Goal: Transaction & Acquisition: Purchase product/service

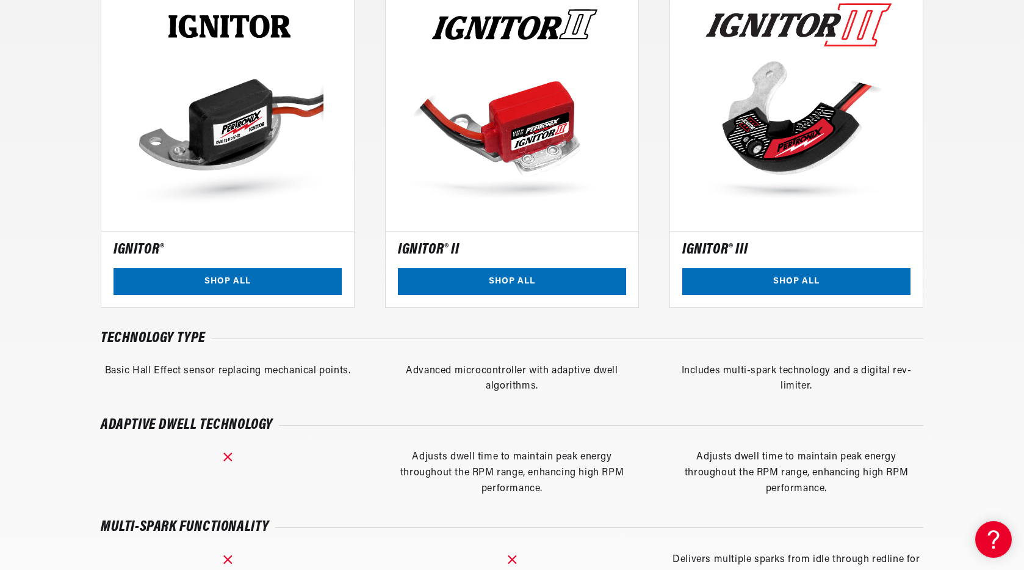
scroll to position [0, 456]
click at [494, 277] on link "SHOP ALL" at bounding box center [512, 281] width 228 height 27
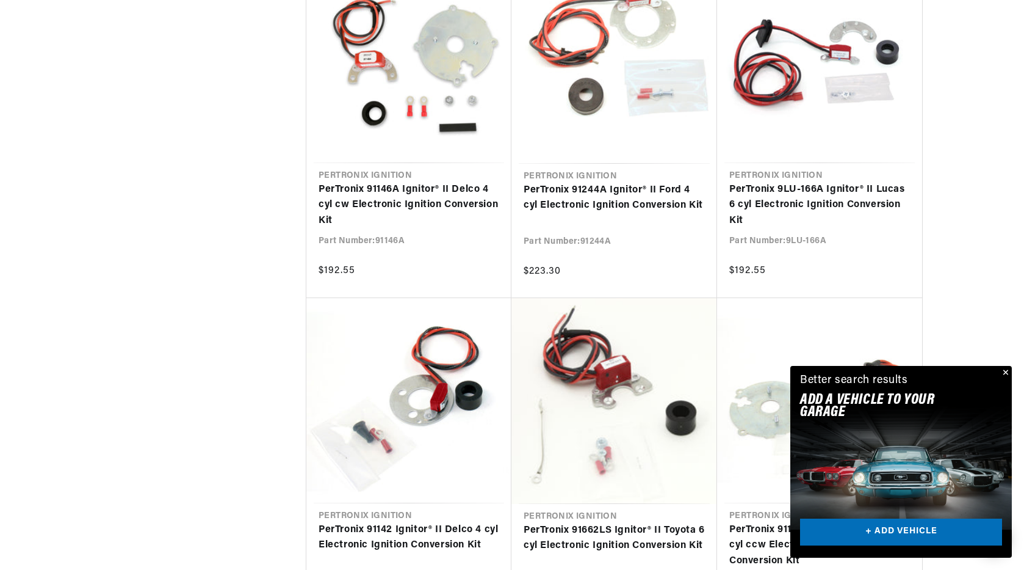
scroll to position [0, 456]
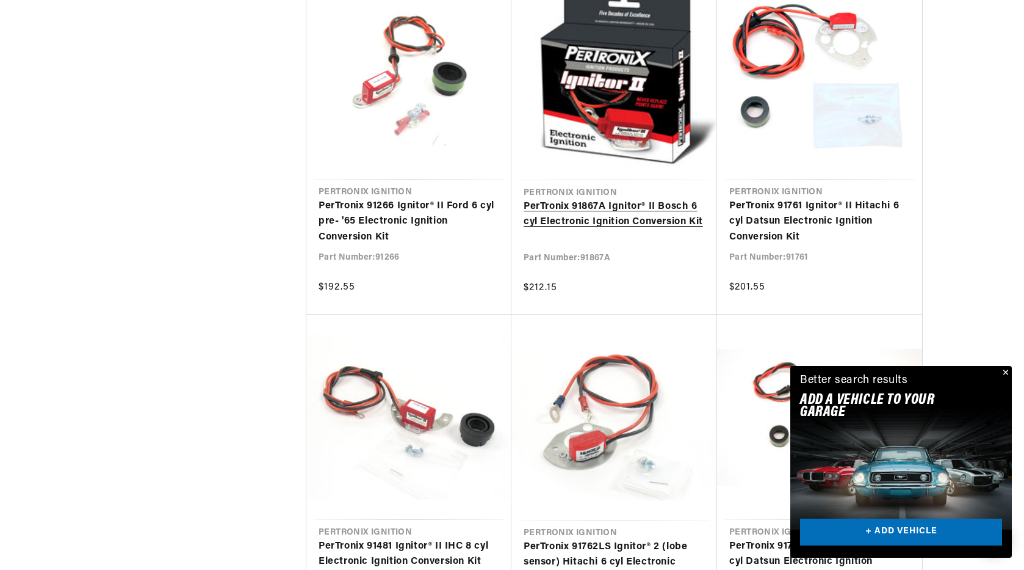
scroll to position [0, 349]
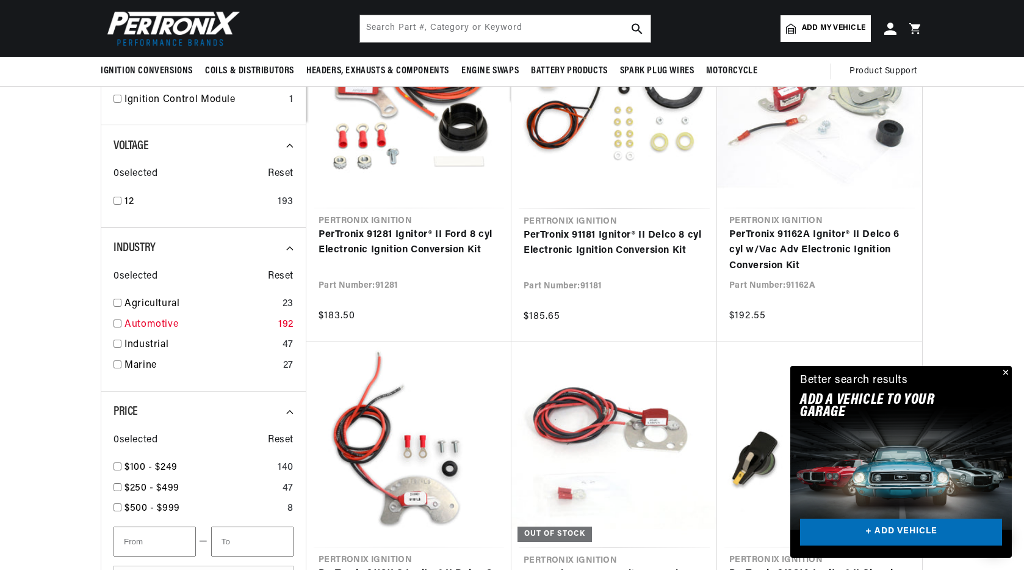
click at [120, 322] on input "checkbox" at bounding box center [118, 323] width 8 height 8
checkbox input "true"
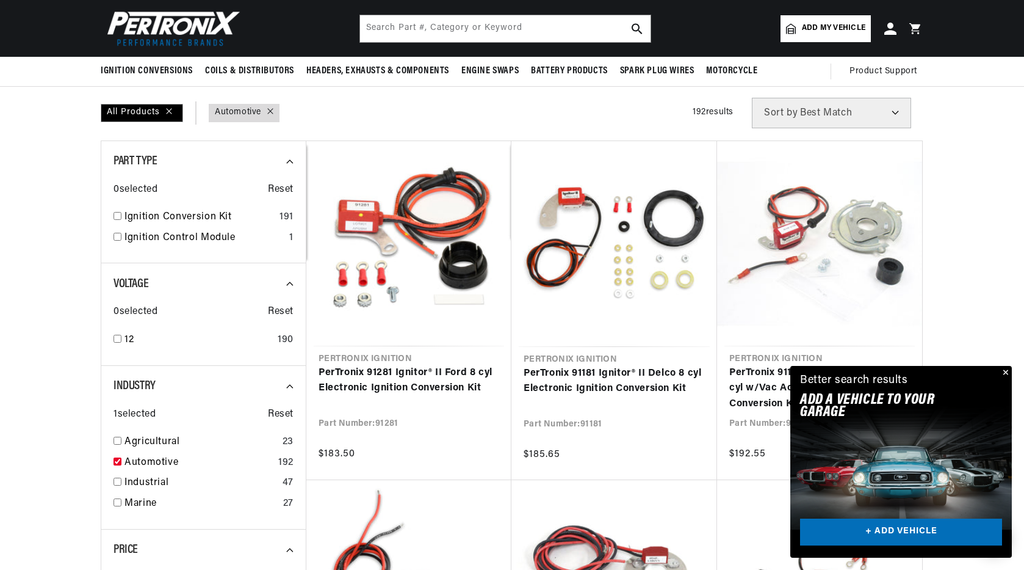
scroll to position [0, 456]
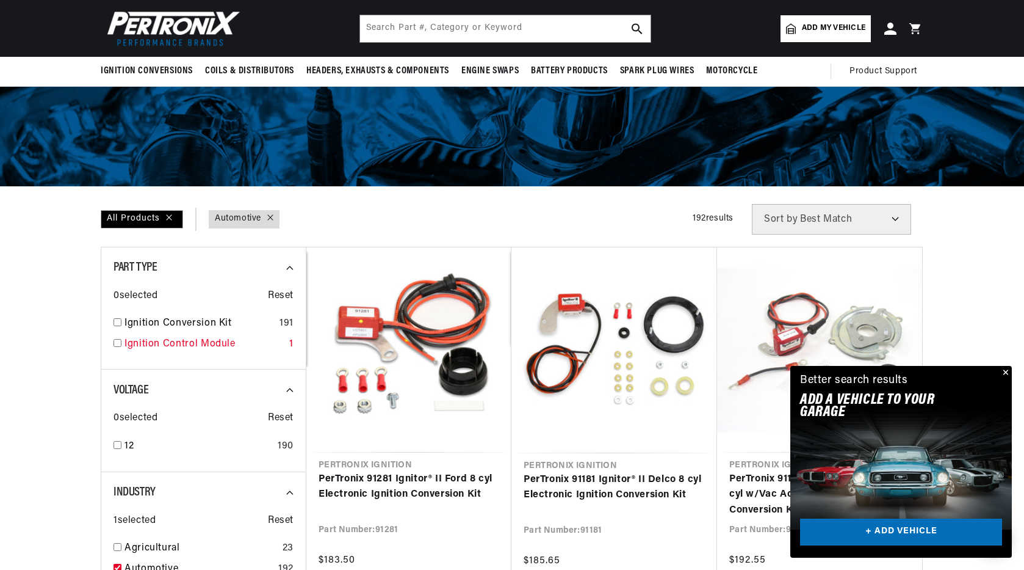
click at [115, 343] on input "checkbox" at bounding box center [118, 343] width 8 height 8
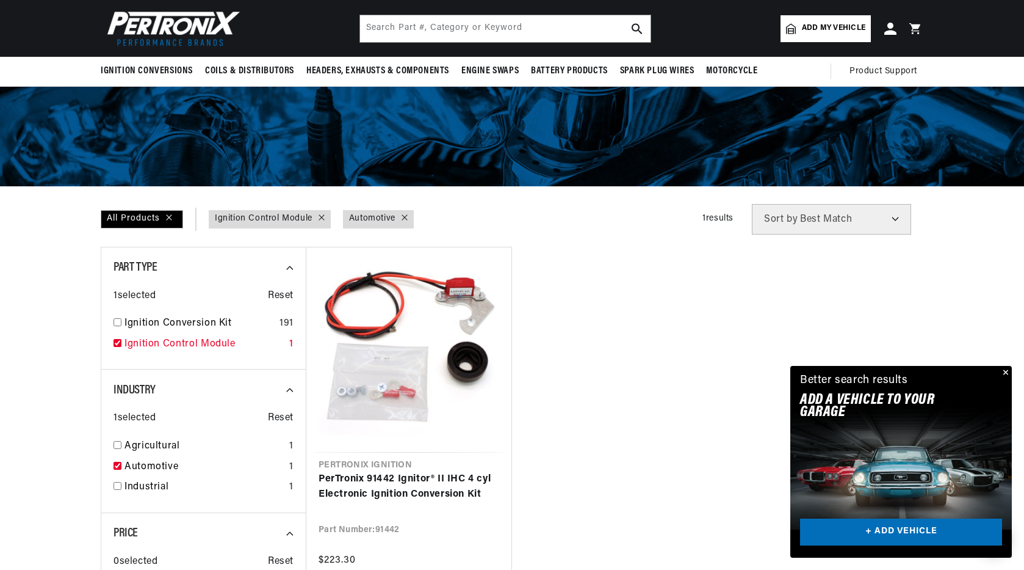
click at [116, 342] on input "checkbox" at bounding box center [118, 343] width 8 height 8
checkbox input "false"
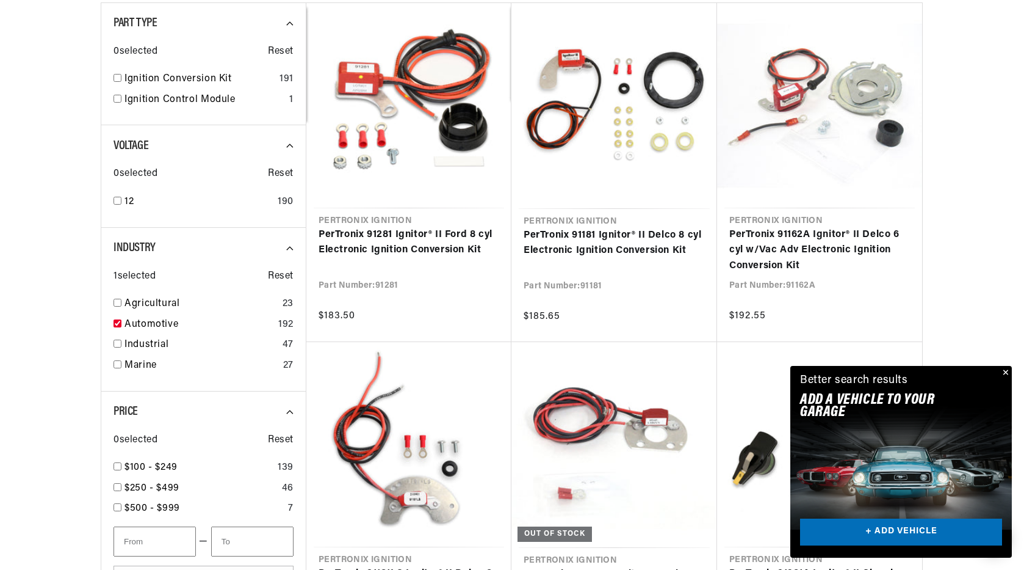
scroll to position [0, 456]
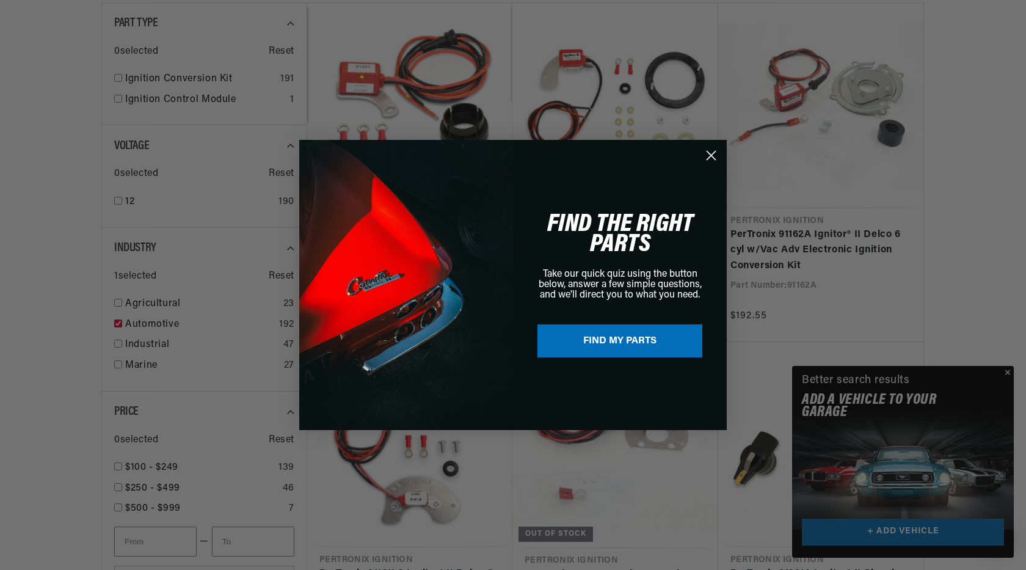
click at [709, 156] on icon "Close dialog" at bounding box center [711, 155] width 9 height 9
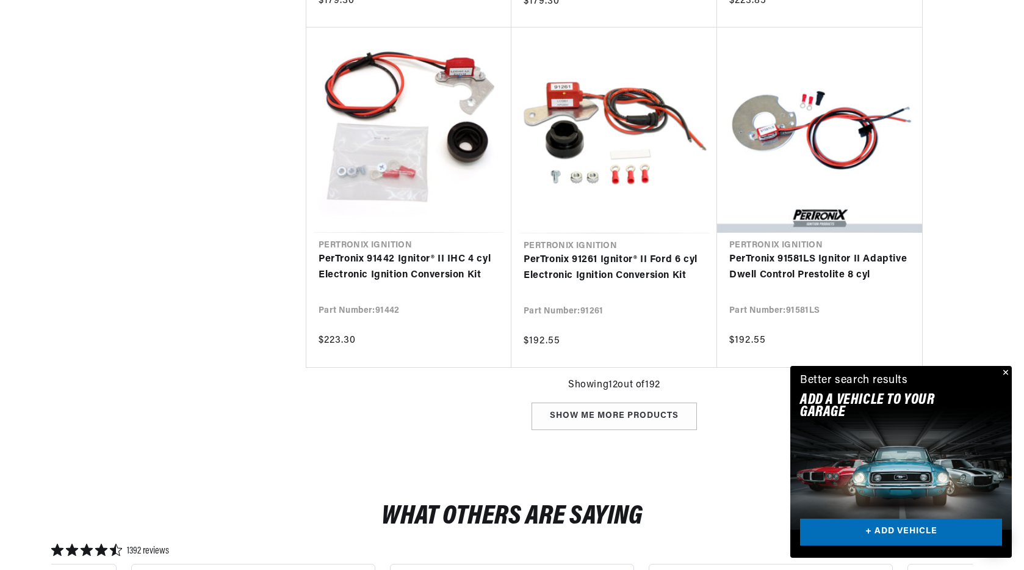
scroll to position [1404, 0]
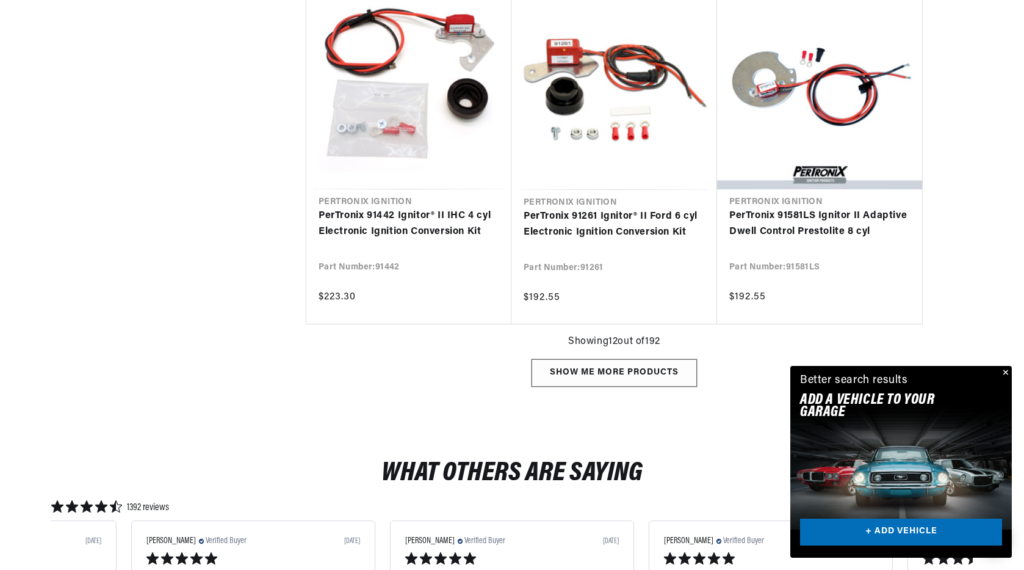
click at [642, 377] on div "Show me more products" at bounding box center [614, 372] width 165 height 27
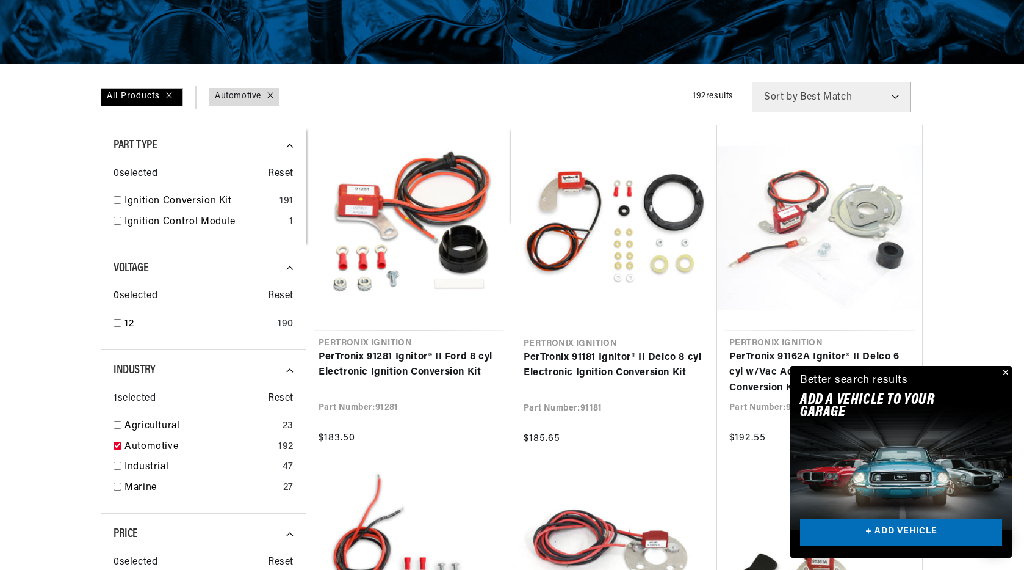
click at [893, 96] on select "Best Match Featured Name, A-Z Name, Z-A Price, Low to High Price, High to Low" at bounding box center [831, 97] width 159 height 31
click at [866, 99] on select "Best Match Featured Name, A-Z Name, Z-A Price, Low to High Price, High to Low" at bounding box center [831, 97] width 159 height 31
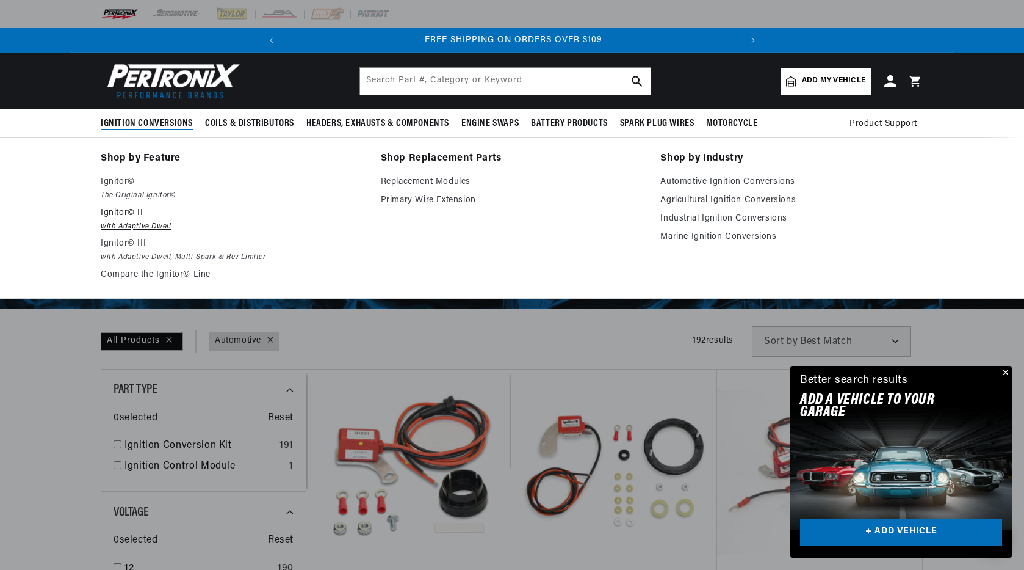
click at [115, 212] on p "Ignitor© II" at bounding box center [232, 213] width 263 height 15
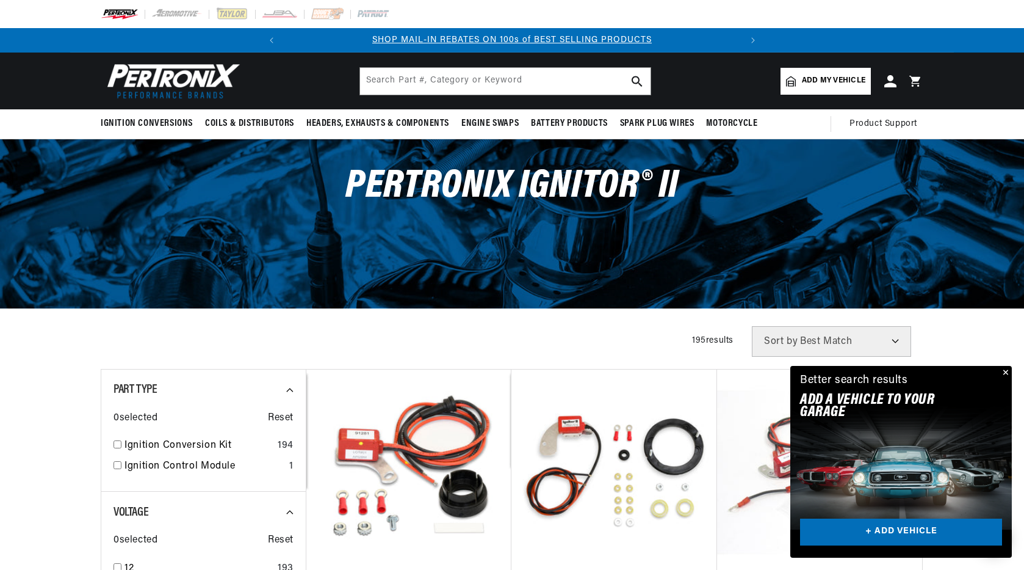
click at [800, 85] on link "Add my vehicle" at bounding box center [826, 81] width 90 height 27
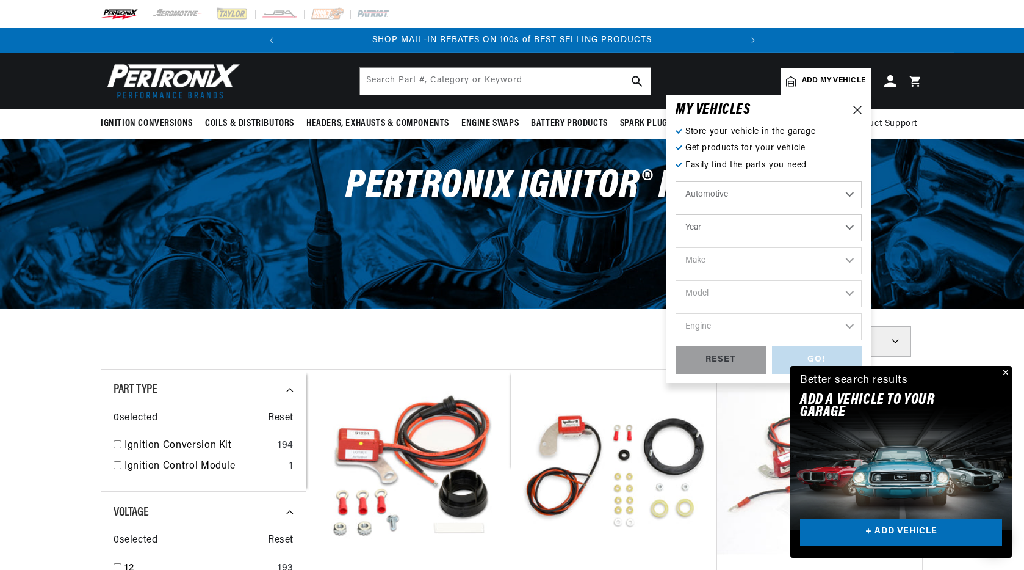
click at [750, 192] on select "Automotive Agricultural Industrial Marine Motorcycle" at bounding box center [769, 194] width 186 height 27
click at [676, 181] on select "Automotive Agricultural Industrial Marine Motorcycle" at bounding box center [769, 194] width 186 height 27
click at [737, 226] on select "Year 2022 2021 2020 2019 2018 2017 2016 2015 2014 2013 2012 2011 2010 2009 2008…" at bounding box center [769, 227] width 186 height 27
select select "1973"
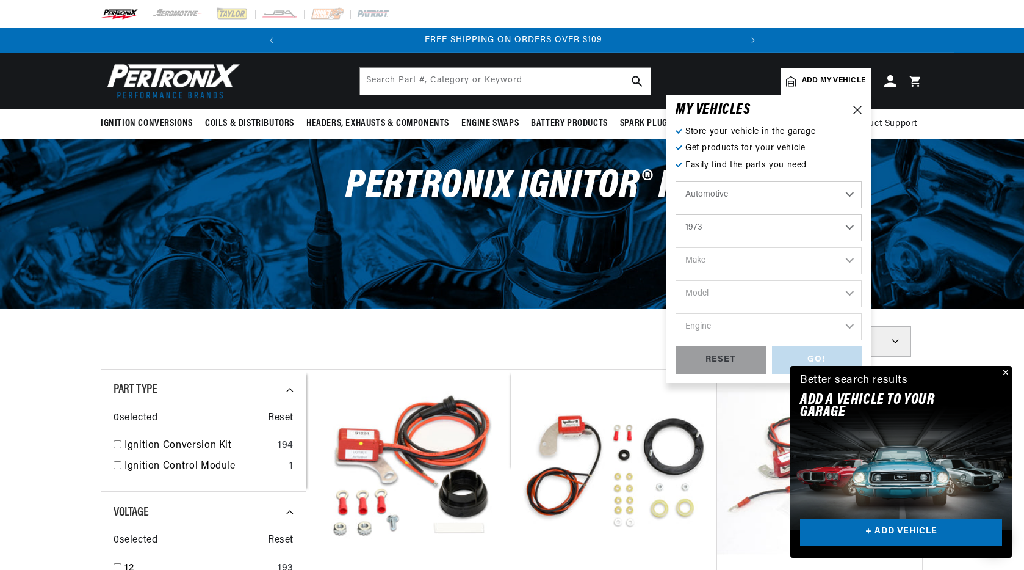
click at [676, 214] on select "Year 2022 2021 2020 2019 2018 2017 2016 2015 2014 2013 2012 2011 2010 2009 2008…" at bounding box center [769, 227] width 186 height 27
select select "1973"
click at [723, 262] on select "Make Alfa Romeo American Motors Aston Martin Audi Austin Avanti Bentley BMW Bui…" at bounding box center [769, 260] width 186 height 27
select select "Ford"
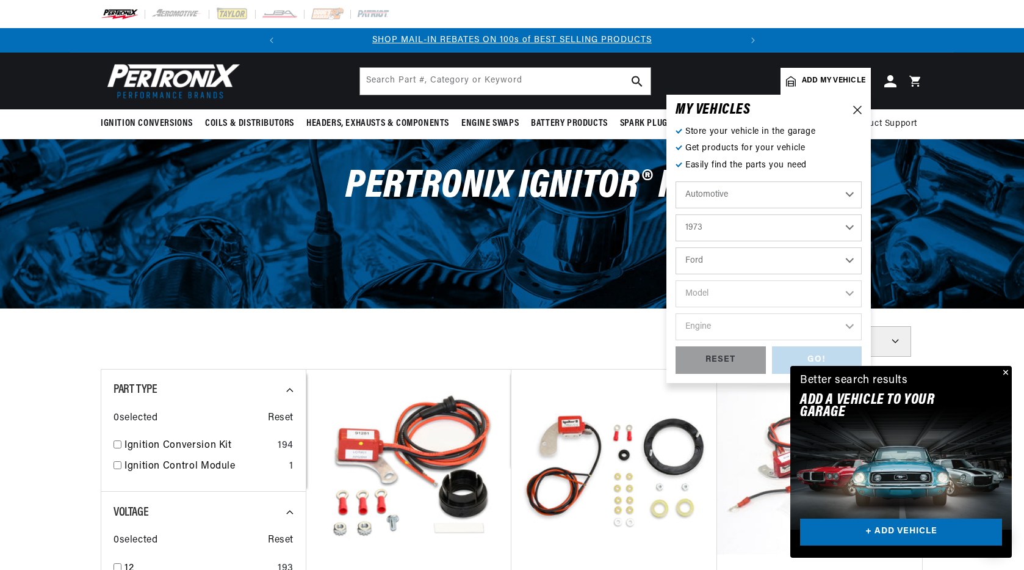
click at [676, 247] on select "Make Alfa Romeo American Motors Aston Martin Audi Austin Avanti Bentley BMW Bui…" at bounding box center [769, 260] width 186 height 27
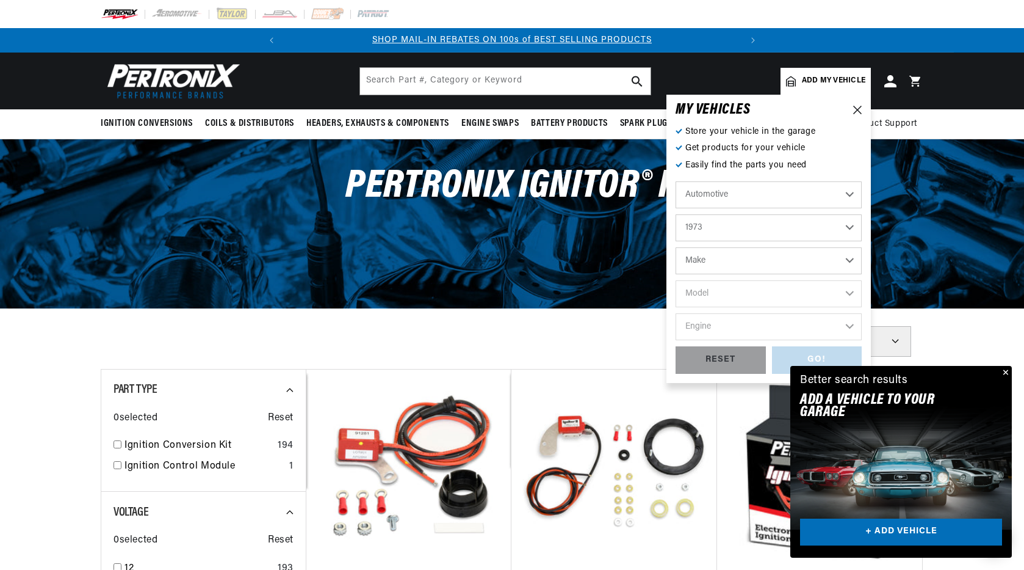
select select "Ford"
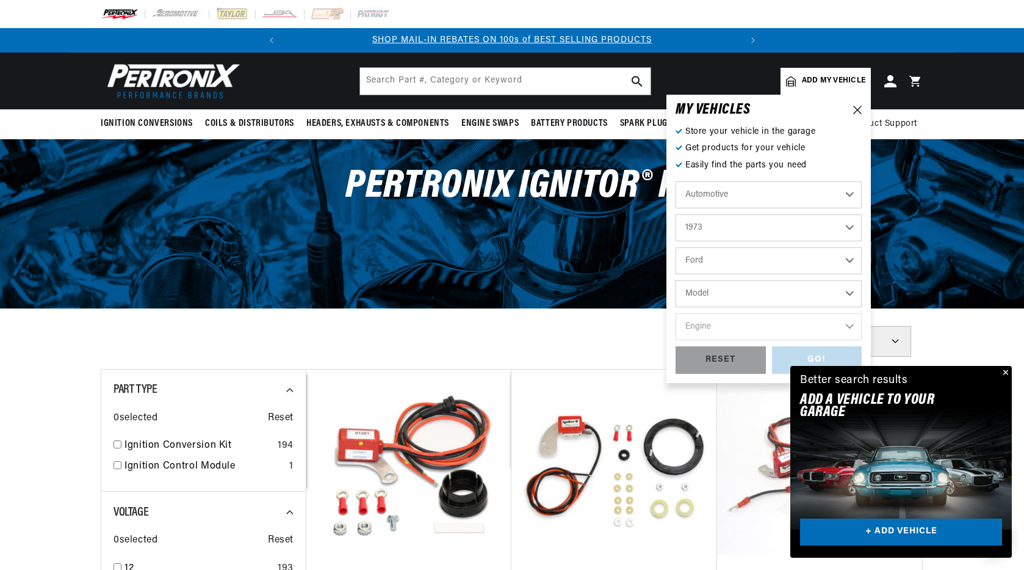
click at [719, 300] on select "Model Bronco Country Sedan Country Squire Courier Custom 500 E-100 Econoline E-…" at bounding box center [769, 293] width 186 height 27
select select "F-250"
click at [676, 280] on select "Model Bronco Country Sedan Country Squire Courier Custom 500 E-100 Econoline E-…" at bounding box center [769, 293] width 186 height 27
select select "F-250"
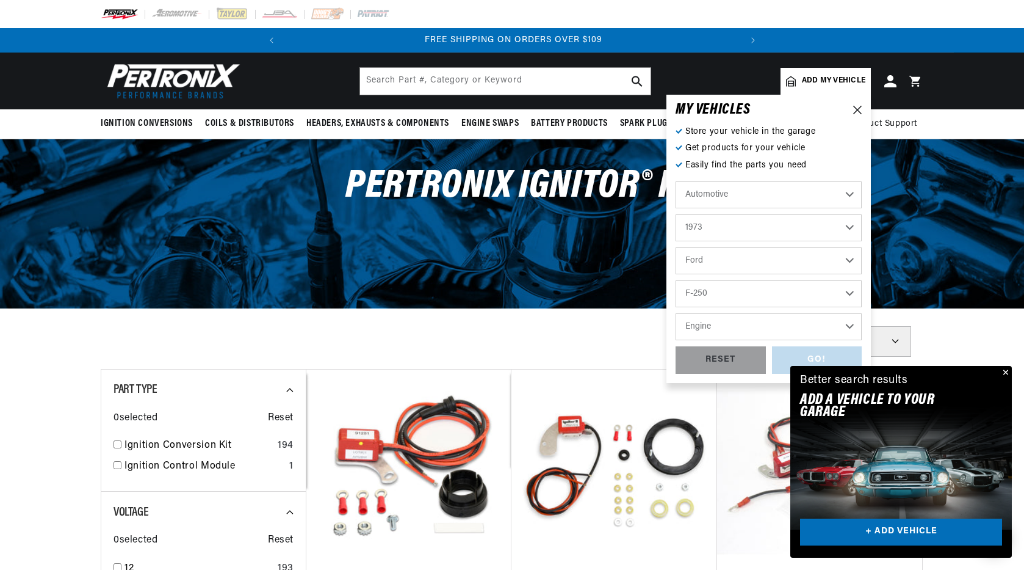
click at [708, 326] on select "Engine 302cid / 5.0L 360cid / 5.9L 390cid / 6.4L 460cid / 7.5L" at bounding box center [769, 326] width 186 height 27
select select "460cid-7.5L"
click at [676, 313] on select "Engine 302cid / 5.0L 360cid / 5.9L 390cid / 6.4L 460cid / 7.5L" at bounding box center [769, 326] width 186 height 27
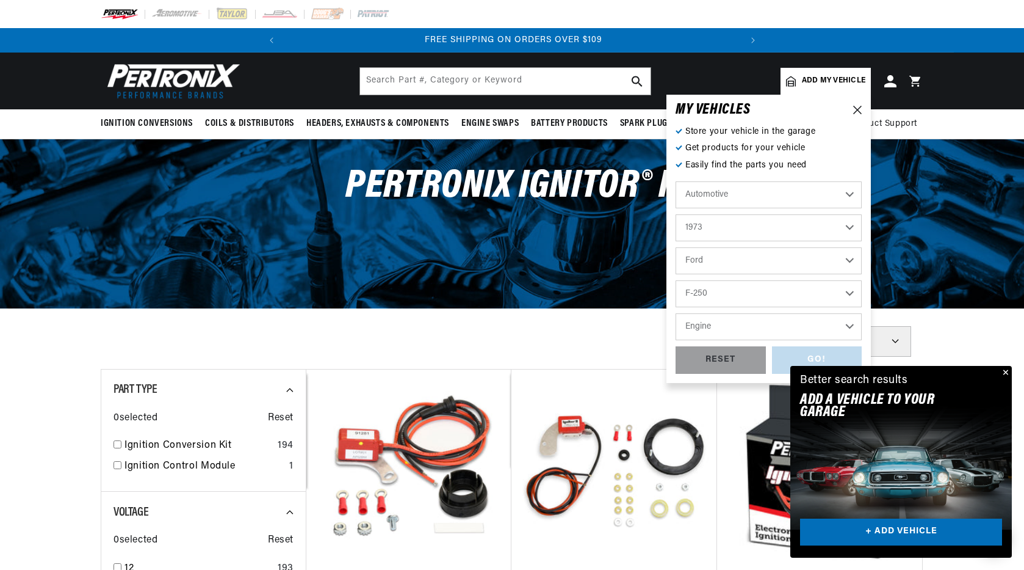
select select "460cid-7.5L"
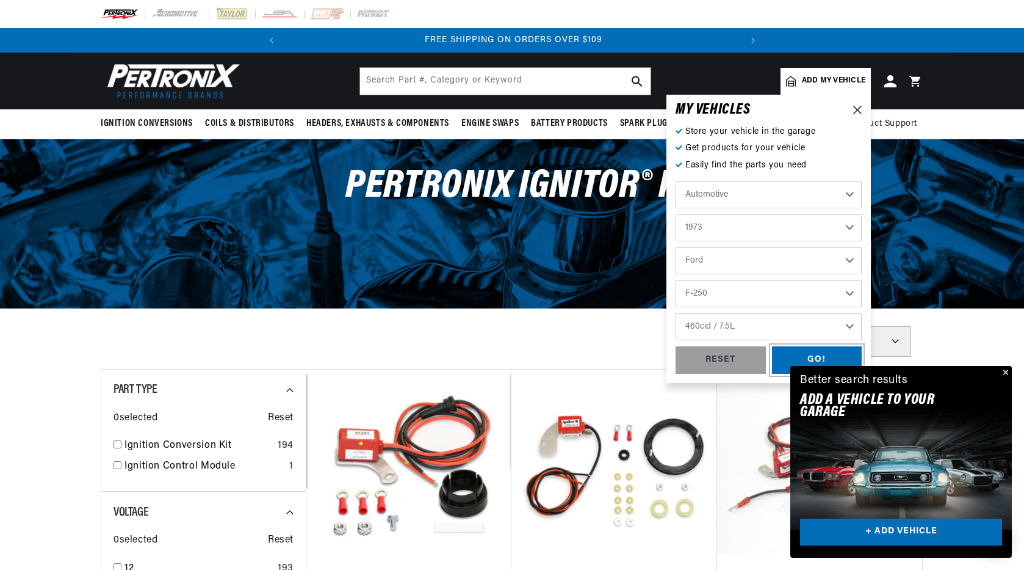
click at [783, 357] on div "GO!" at bounding box center [817, 359] width 90 height 27
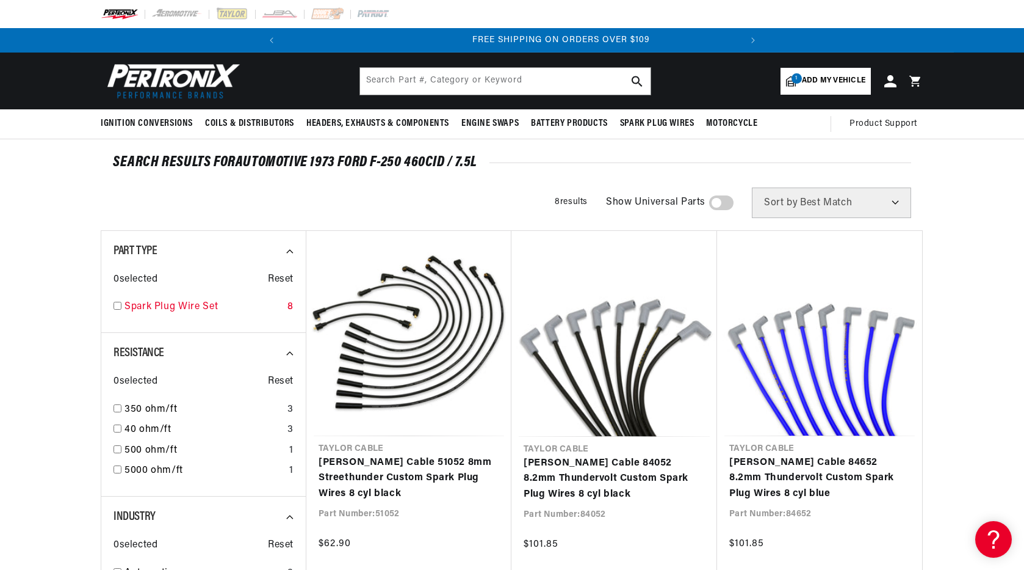
scroll to position [0, 456]
click at [483, 74] on input "text" at bounding box center [505, 81] width 291 height 27
type input "I"
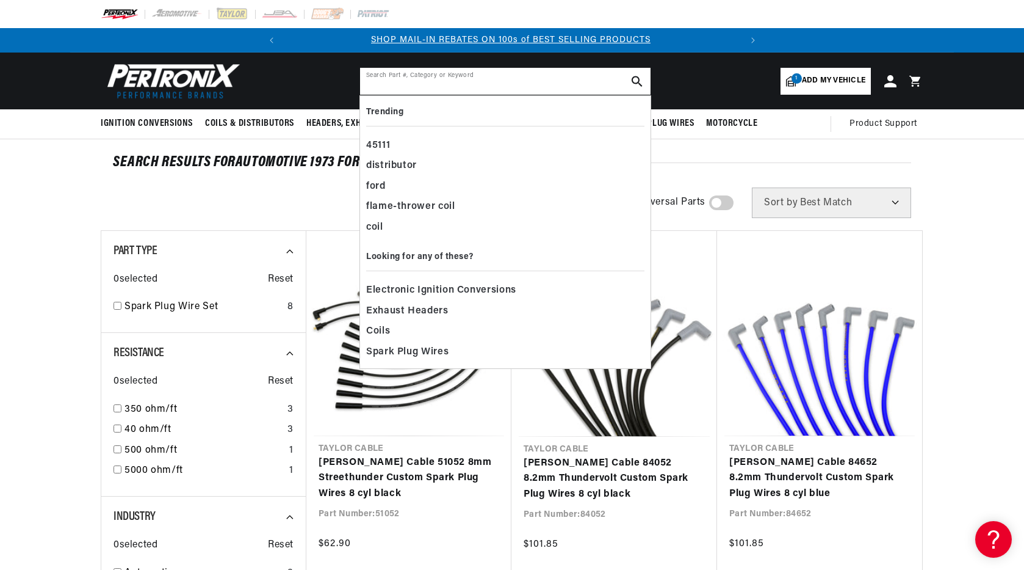
scroll to position [0, 0]
click at [421, 81] on input "text" at bounding box center [505, 81] width 291 height 27
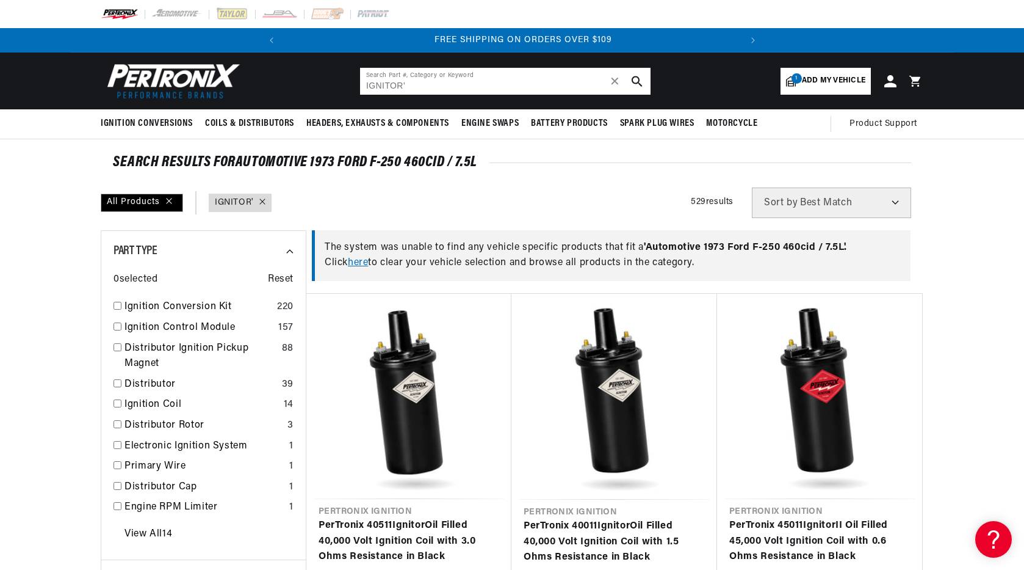
scroll to position [0, 456]
click at [415, 89] on input "IGNITOR'" at bounding box center [505, 81] width 291 height 27
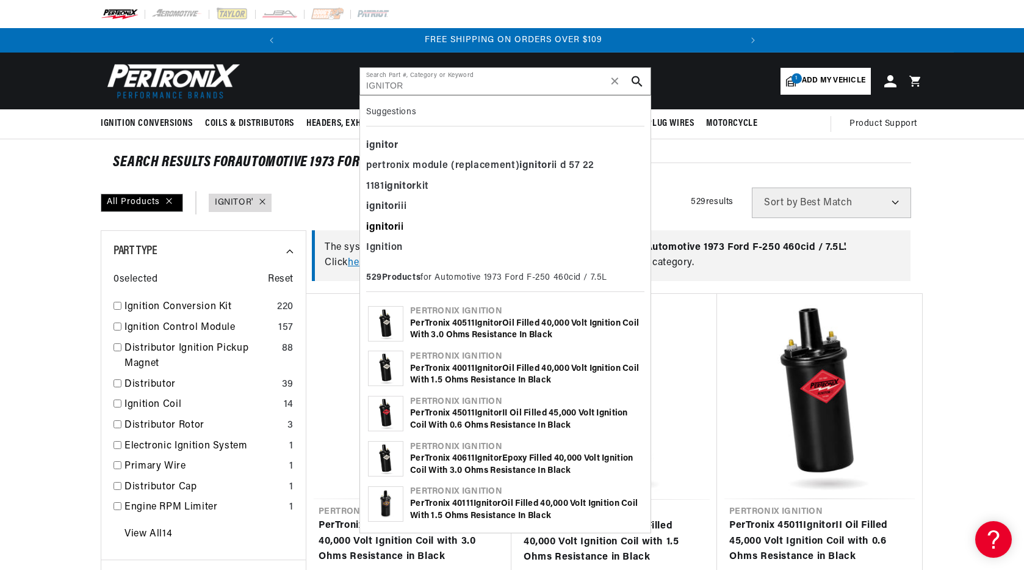
click at [422, 222] on div "ignitor ii" at bounding box center [505, 227] width 278 height 21
type input "ignitor ii"
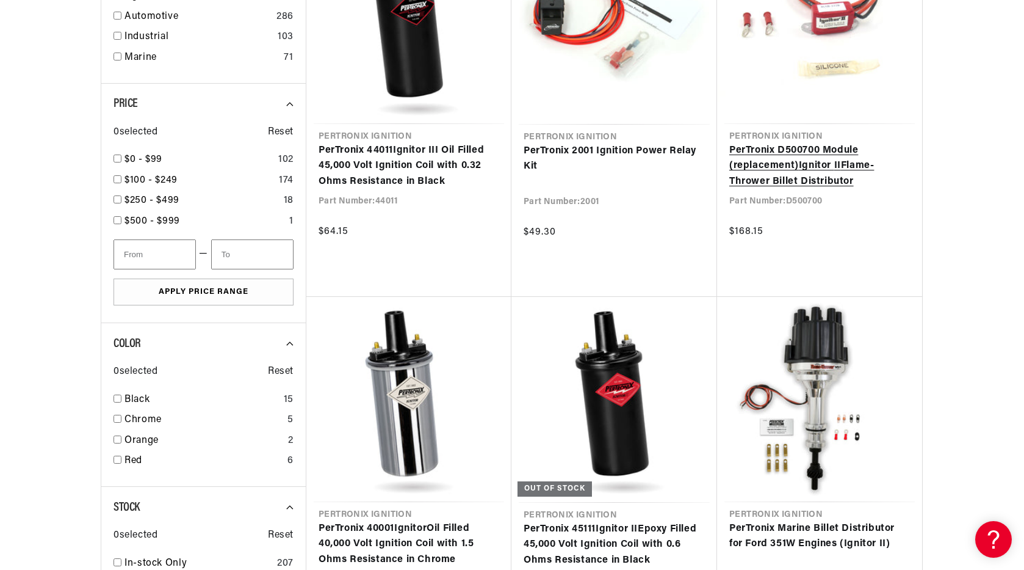
scroll to position [1221, 0]
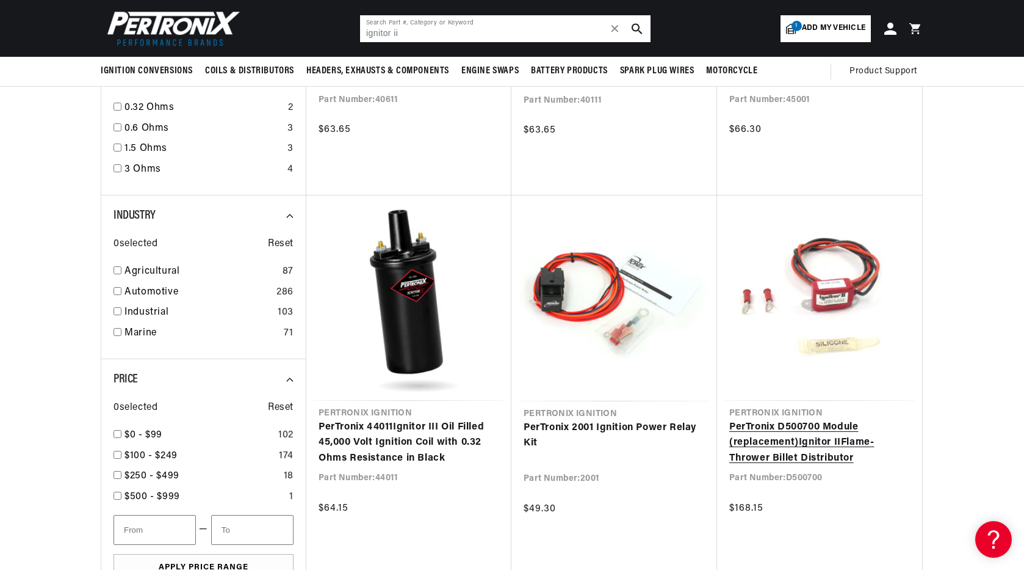
scroll to position [0, 456]
click at [802, 438] on link "PerTronix D500700 Module (replacement) Ignitor II Flame-Thrower Billet Distribu…" at bounding box center [820, 442] width 181 height 47
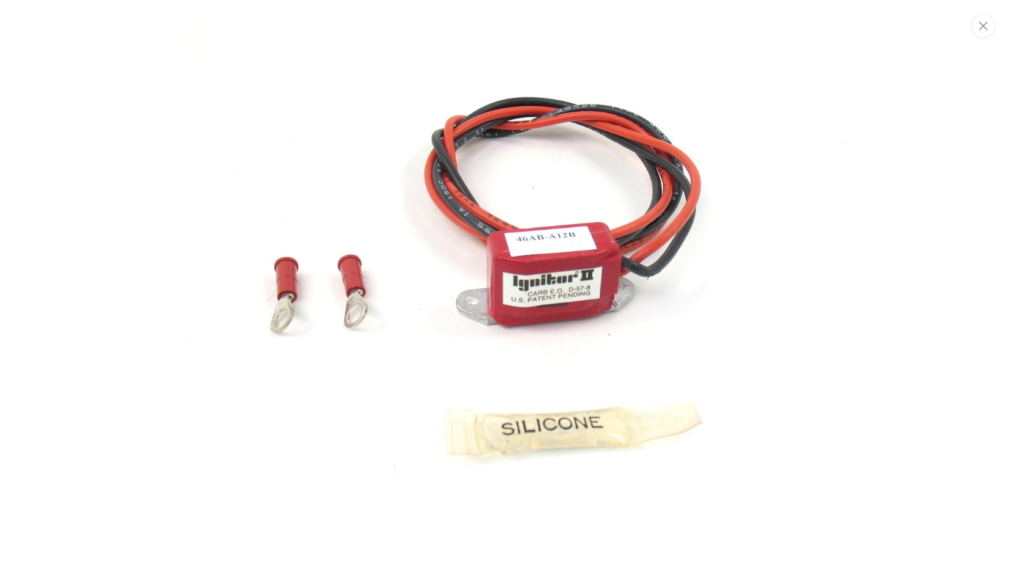
click at [561, 274] on img "Media gallery" at bounding box center [512, 284] width 659 height 659
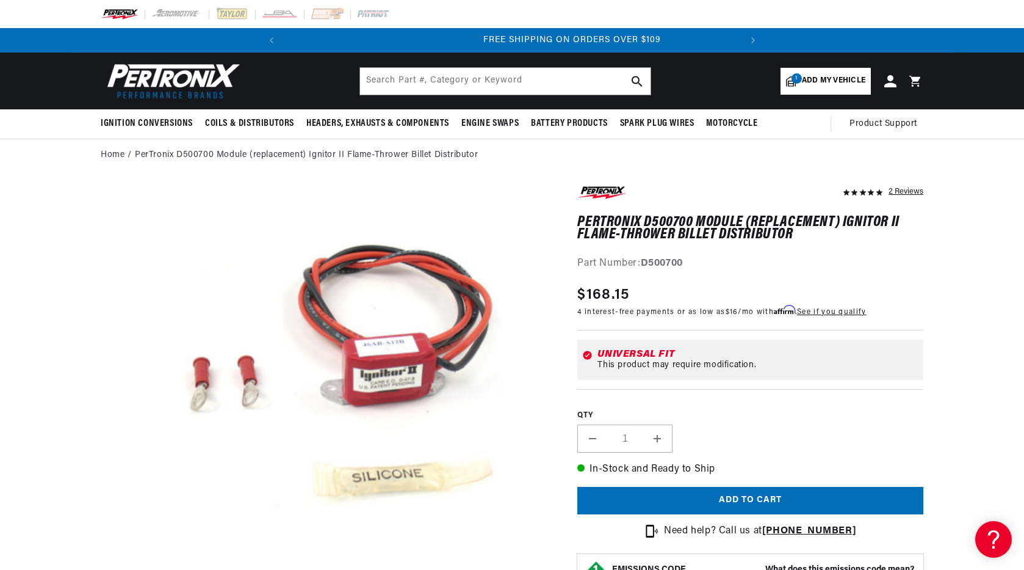
scroll to position [0, 456]
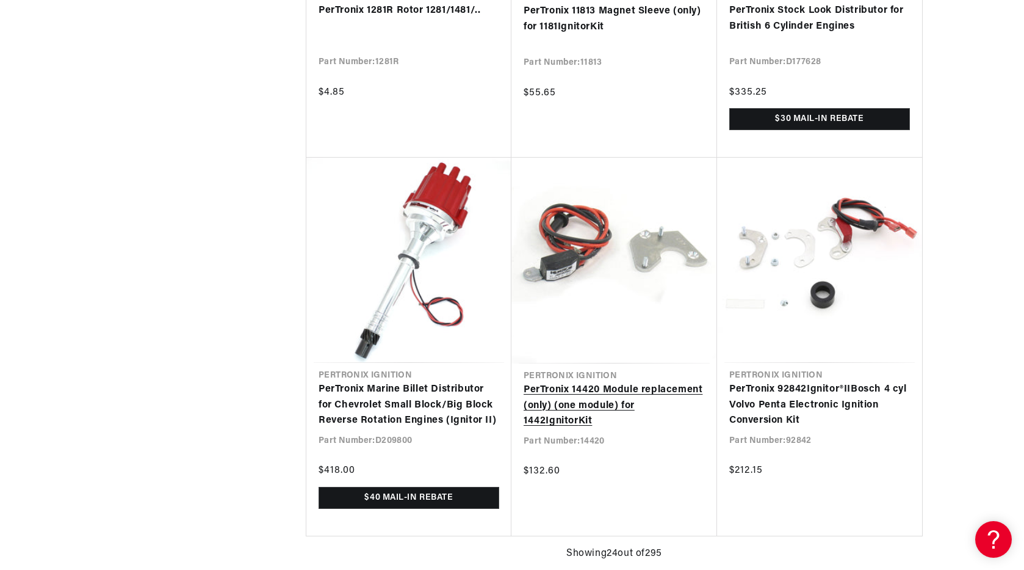
scroll to position [2785, 0]
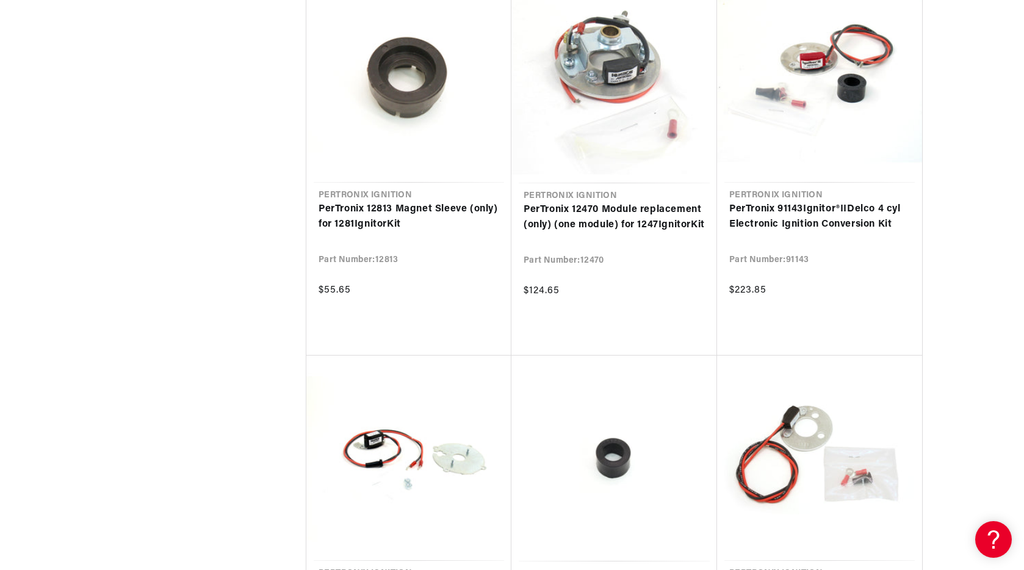
scroll to position [4250, 0]
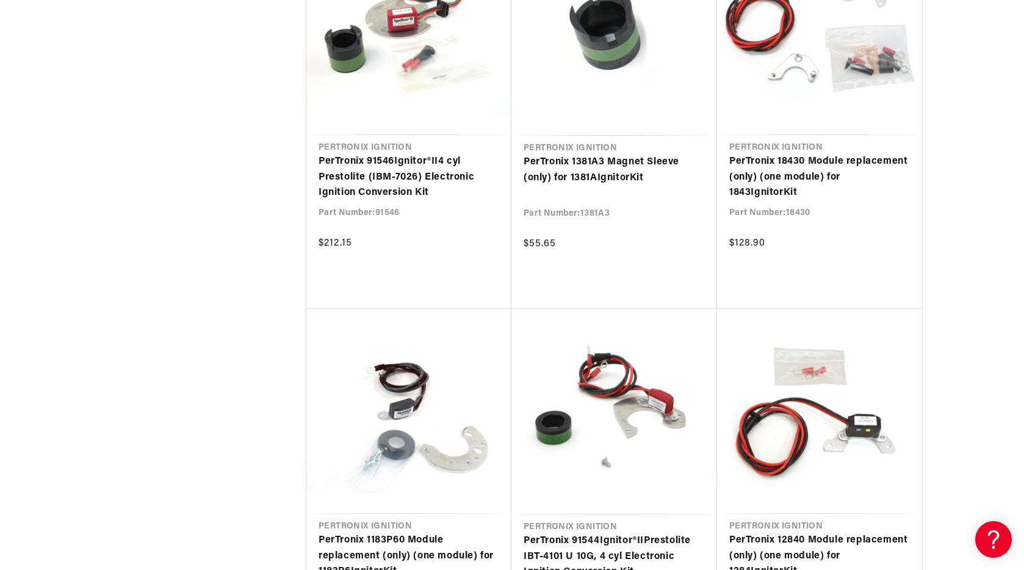
scroll to position [5410, 0]
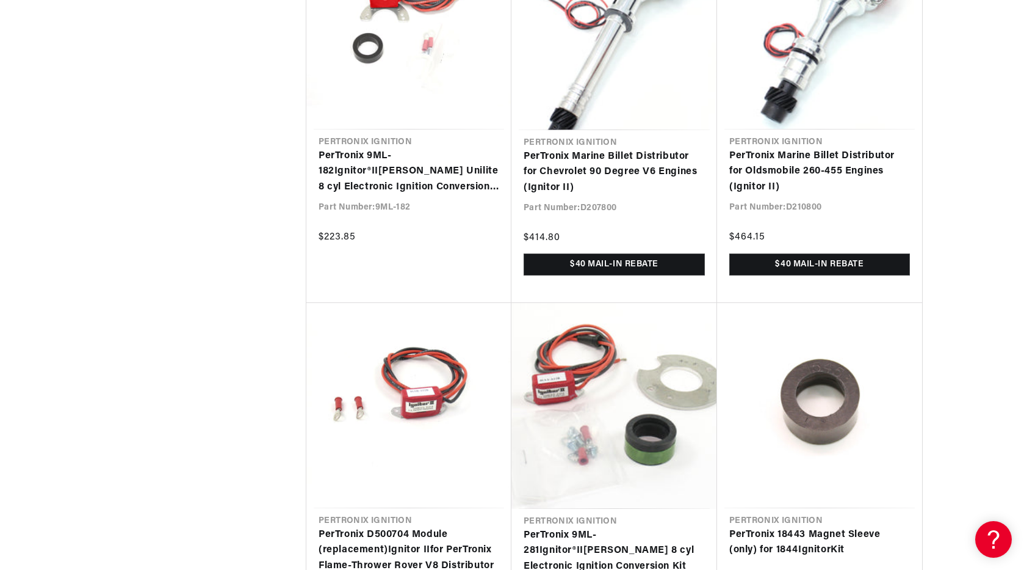
scroll to position [6143, 0]
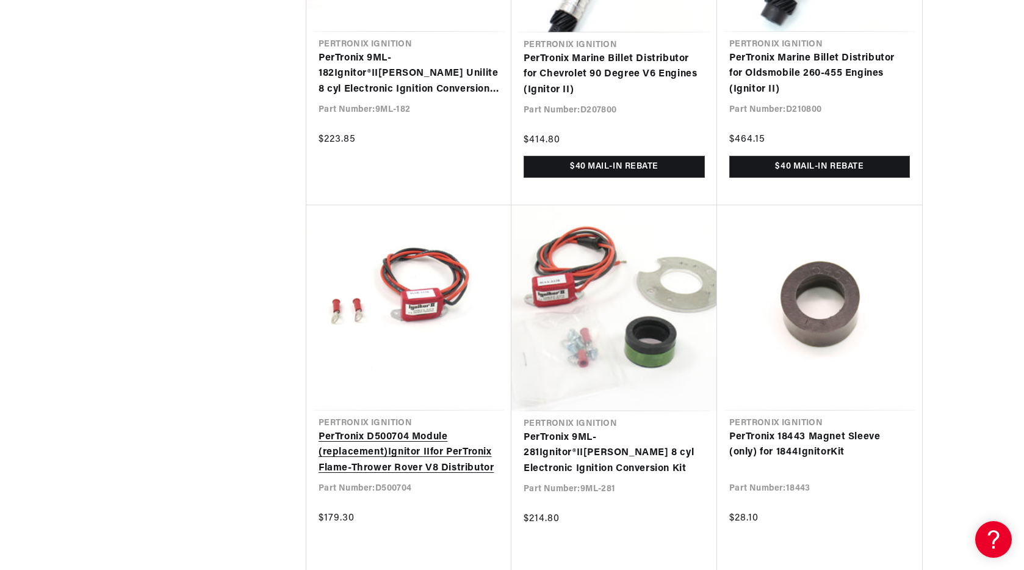
click at [410, 462] on link "PerTronix D500704 Module (replacement) Ignitor II for PerTronix Flame-Thrower R…" at bounding box center [409, 452] width 181 height 47
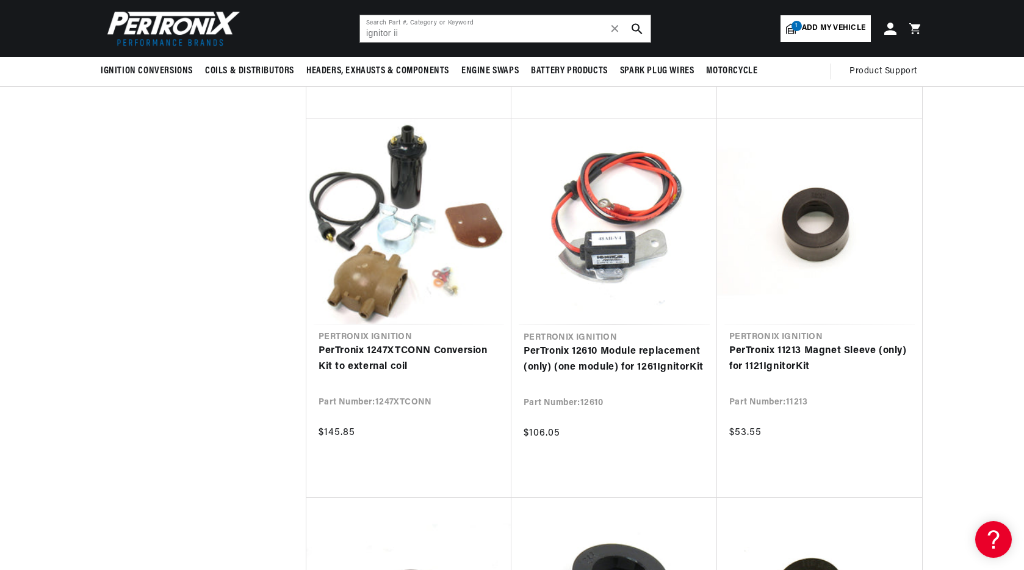
scroll to position [6753, 0]
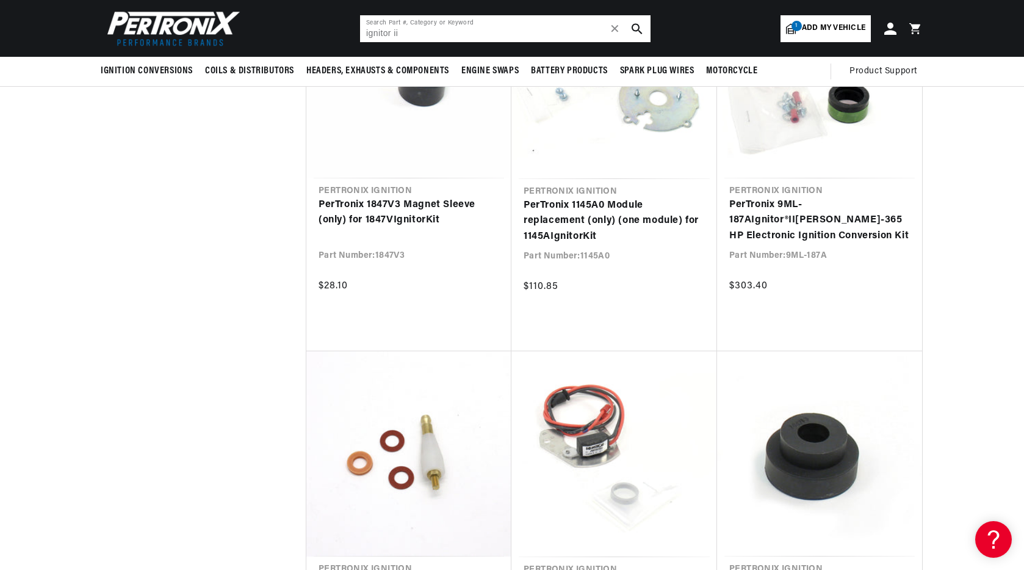
click at [412, 34] on input "ignitor ii" at bounding box center [505, 28] width 291 height 27
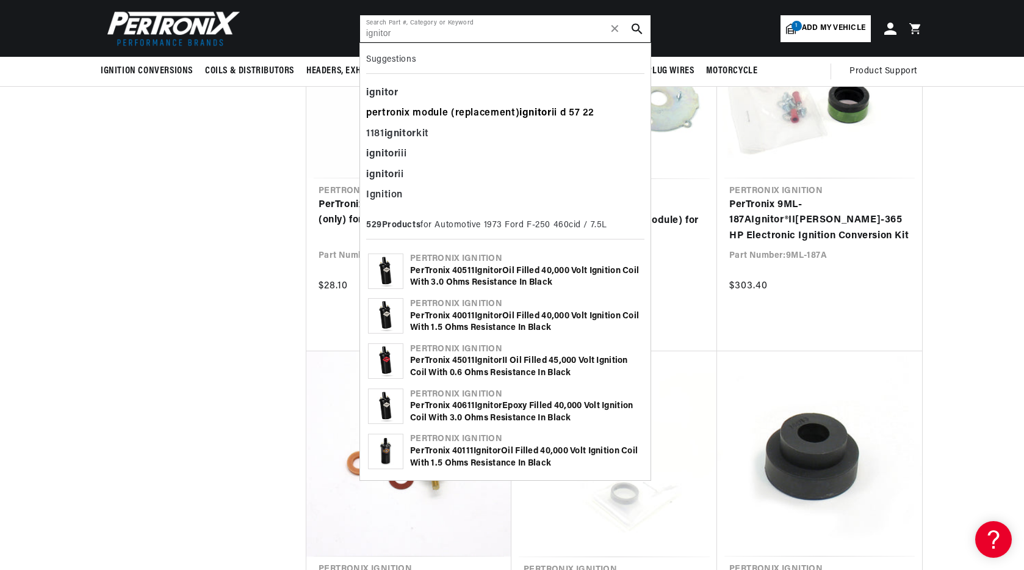
scroll to position [0, 456]
click at [430, 153] on div "ignitor iii" at bounding box center [505, 154] width 278 height 21
type input "ignitor iii"
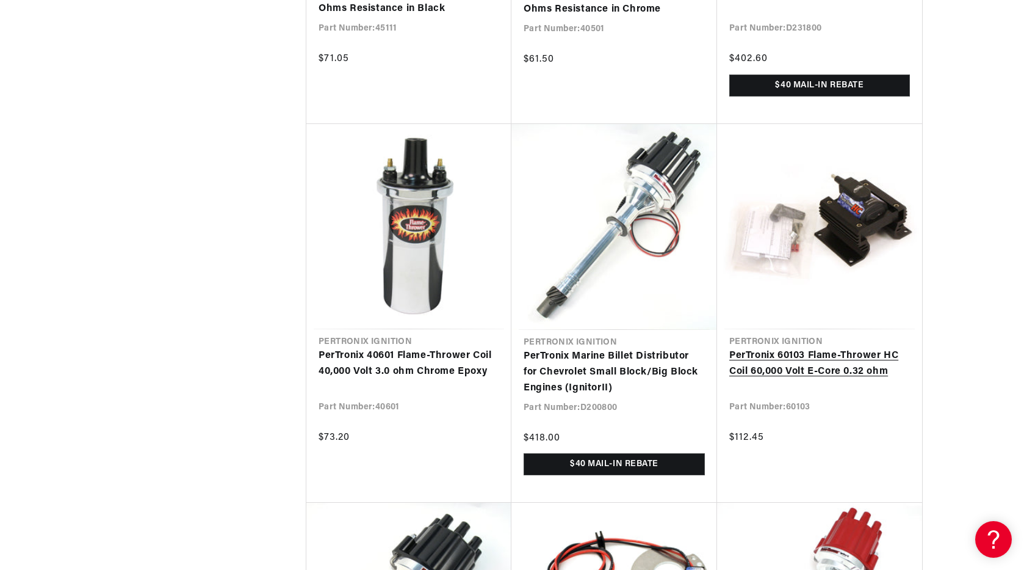
scroll to position [0, 456]
click at [796, 364] on link "PerTronix 60103 Flame-Thrower HC Coil 60,000 Volt E-Core 0.32 ohm" at bounding box center [820, 363] width 181 height 31
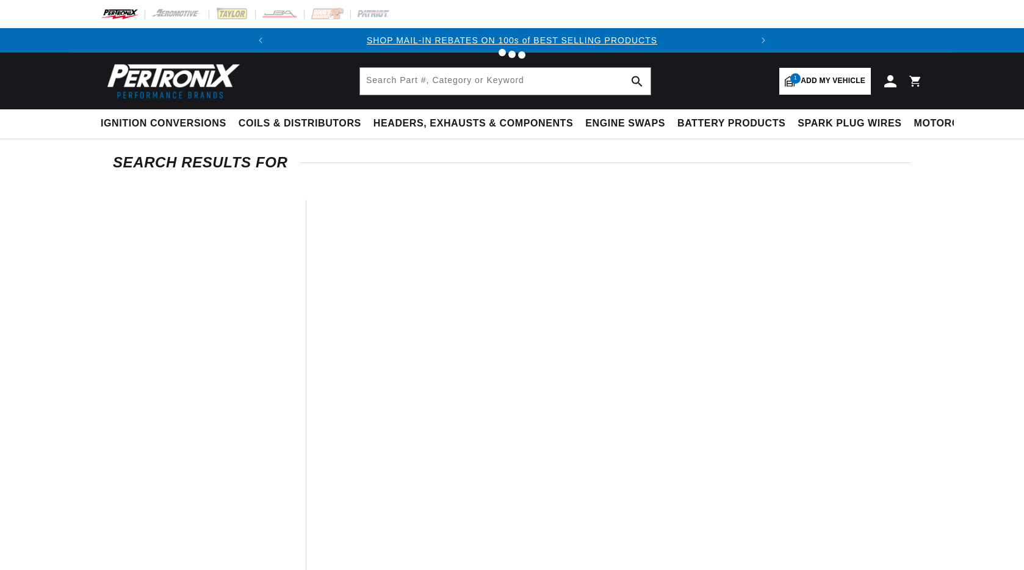
type input "[PERSON_NAME]"
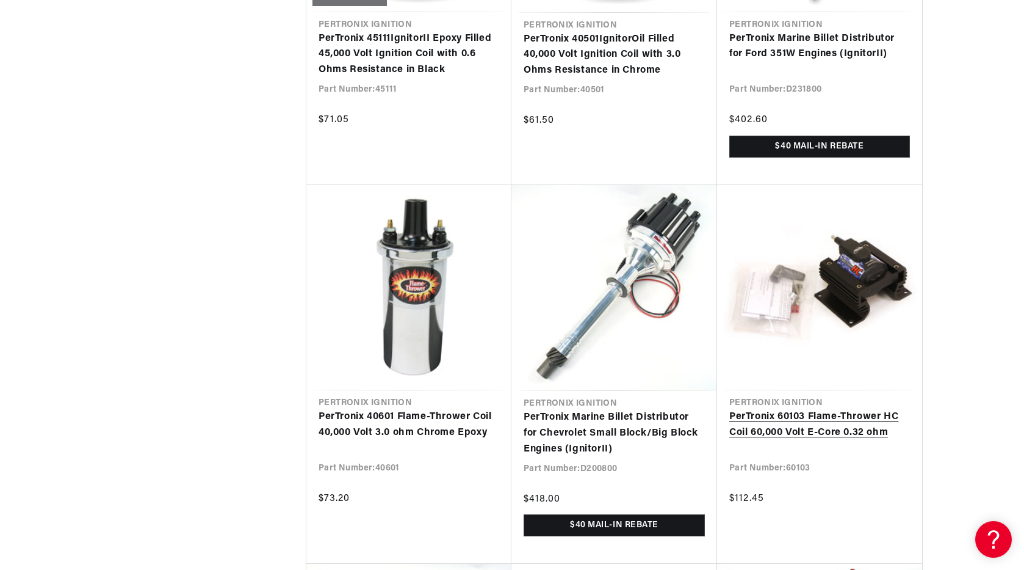
click at [854, 426] on link "PerTronix 60103 Flame-Thrower HC Coil 60,000 Volt E-Core 0.32 ohm" at bounding box center [820, 424] width 181 height 31
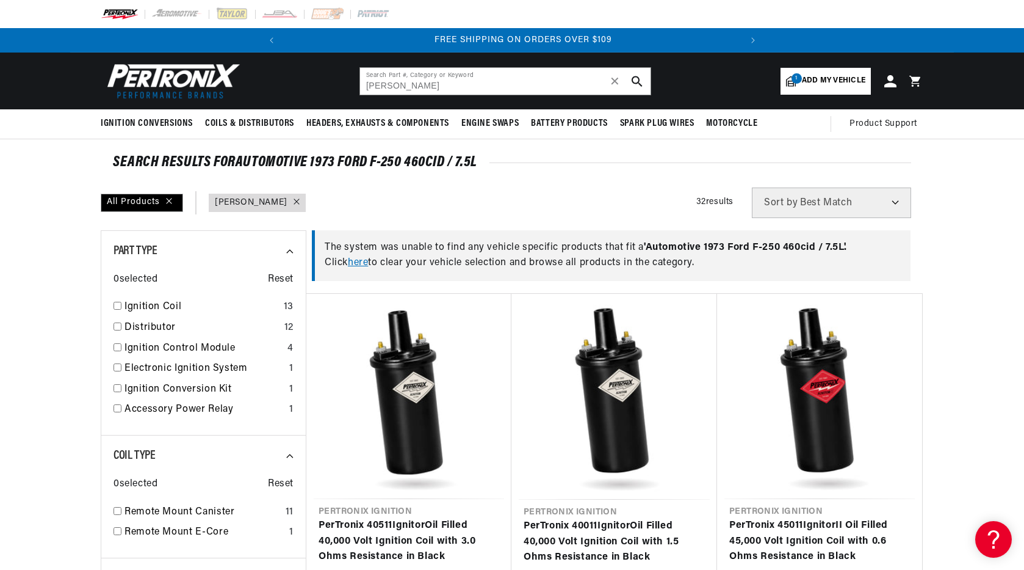
scroll to position [0, 456]
click at [115, 327] on input "checkbox" at bounding box center [118, 326] width 8 height 8
checkbox input "true"
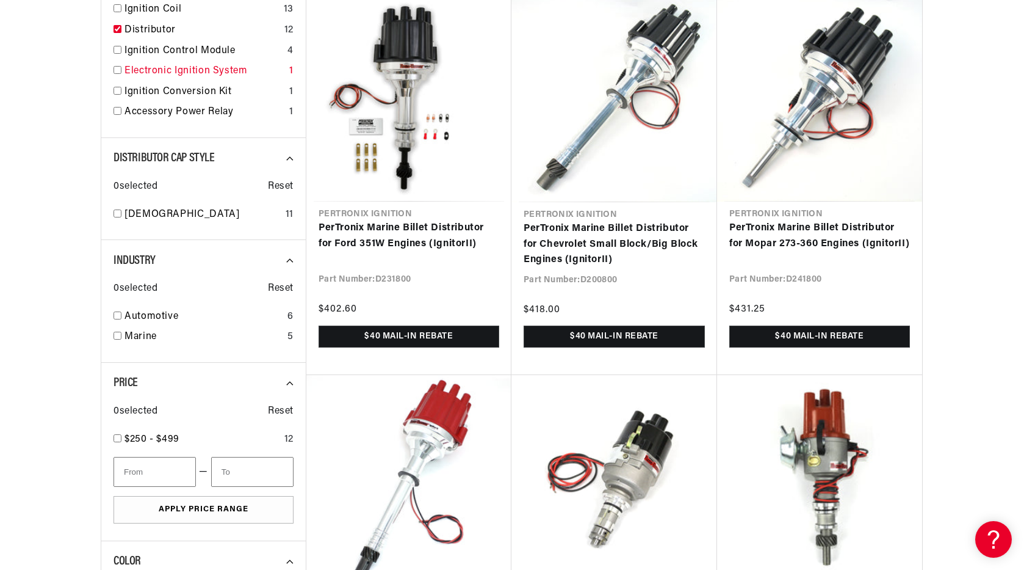
scroll to position [305, 0]
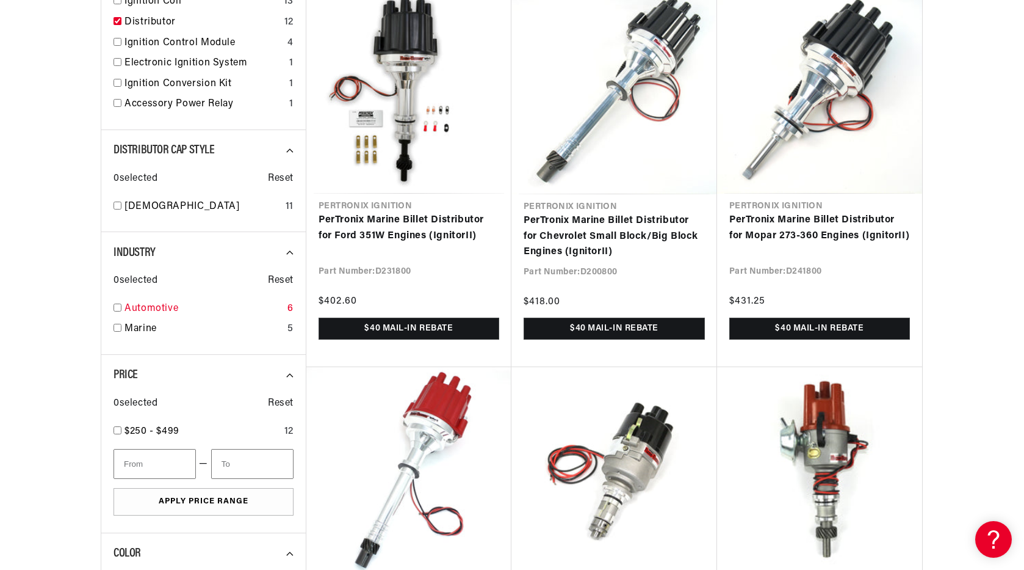
click at [121, 307] on div "Automotive 6" at bounding box center [204, 311] width 180 height 21
checkbox input "true"
